Goal: Navigation & Orientation: Understand site structure

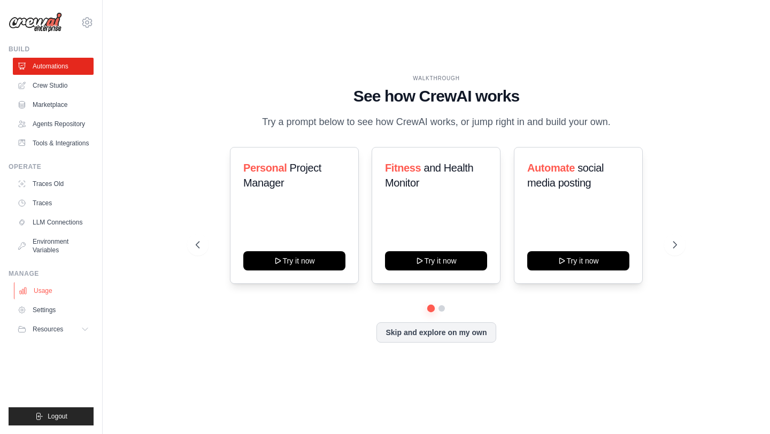
click at [53, 292] on link "Usage" at bounding box center [54, 290] width 81 height 17
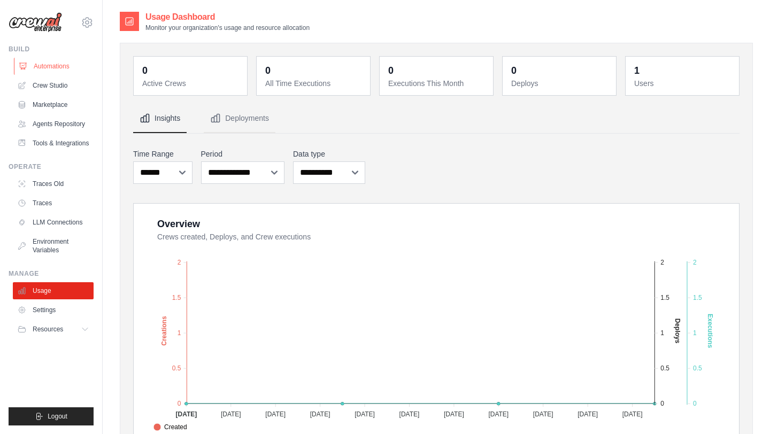
click at [61, 65] on link "Automations" at bounding box center [54, 66] width 81 height 17
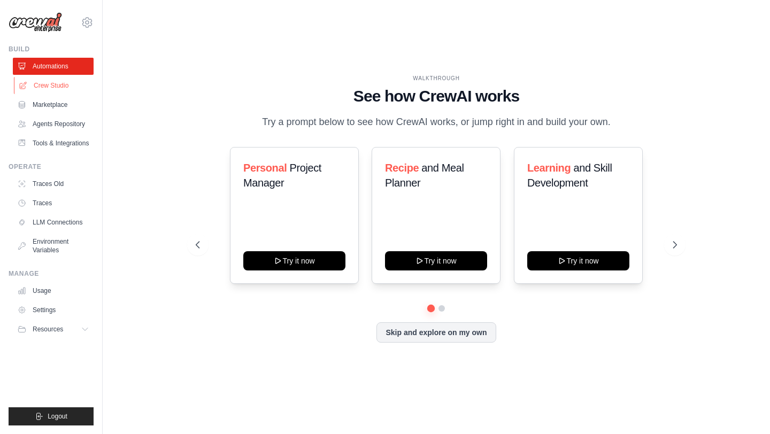
click at [58, 84] on link "Crew Studio" at bounding box center [54, 85] width 81 height 17
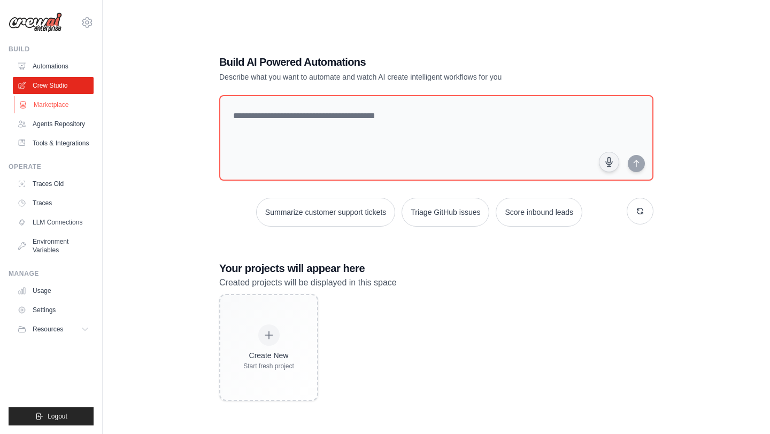
click at [52, 107] on link "Marketplace" at bounding box center [54, 104] width 81 height 17
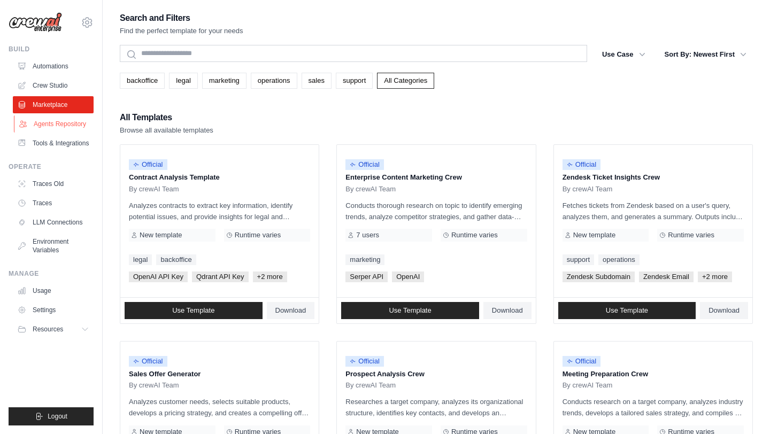
click at [53, 130] on link "Agents Repository" at bounding box center [54, 124] width 81 height 17
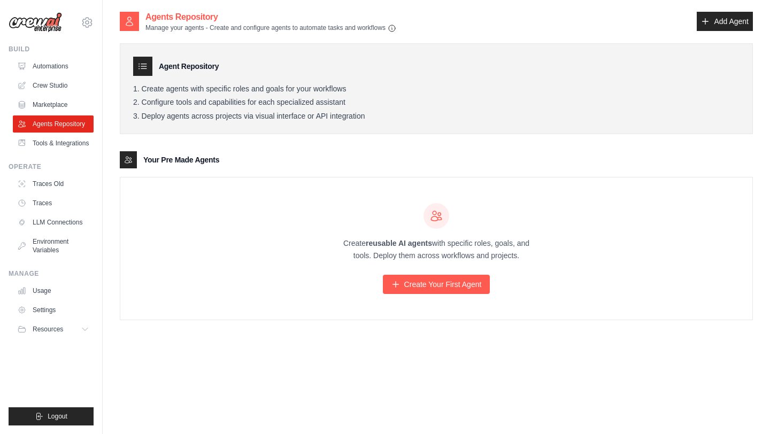
click at [53, 152] on ul "Build Automations Crew Studio Marketplace Agents Repository Resources Blog" at bounding box center [51, 235] width 85 height 381
click at [53, 143] on link "Tools & Integrations" at bounding box center [54, 143] width 81 height 17
